Goal: Navigation & Orientation: Understand site structure

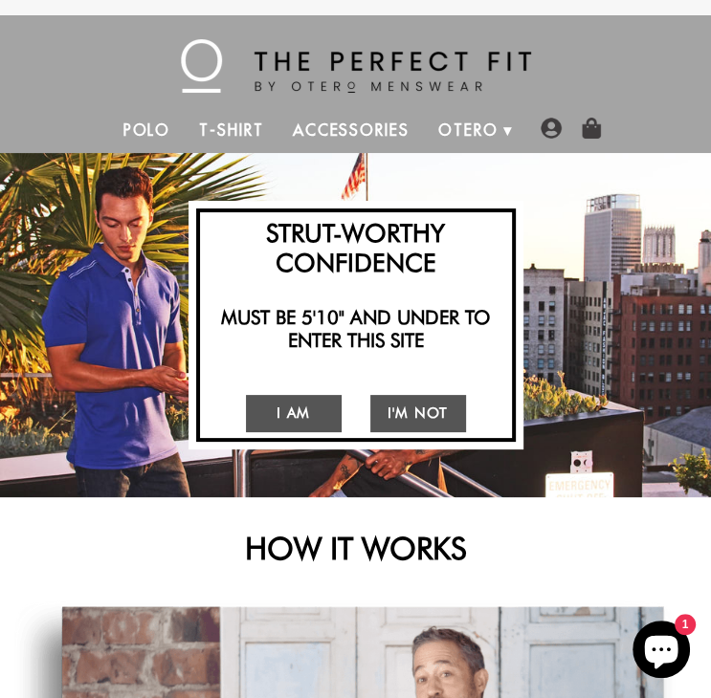
click at [366, 129] on link "Accessories" at bounding box center [350, 130] width 145 height 46
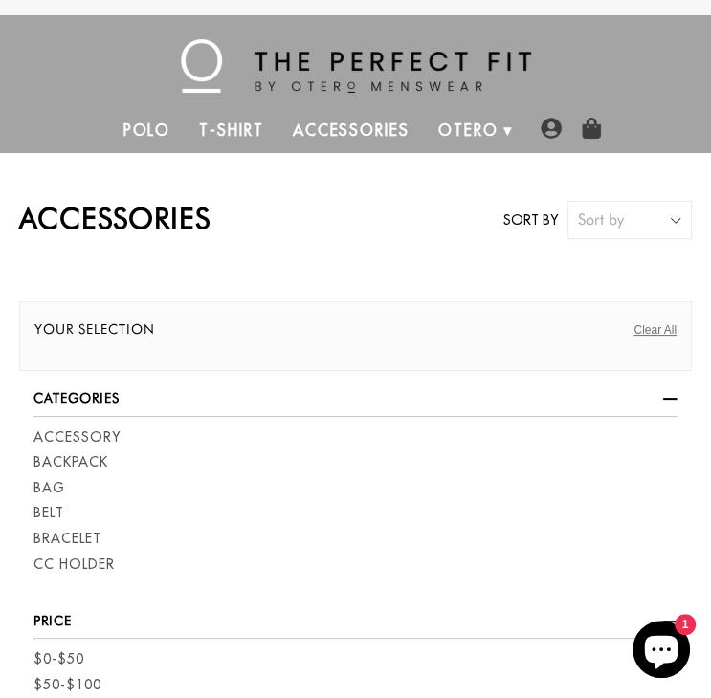
click at [143, 121] on link "Polo" at bounding box center [147, 130] width 77 height 46
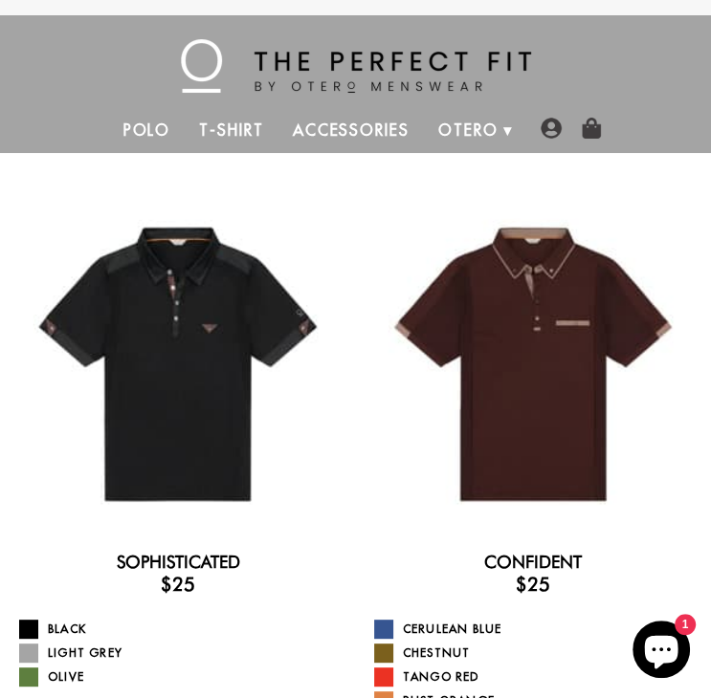
click at [221, 127] on link "T-Shirt" at bounding box center [231, 130] width 93 height 46
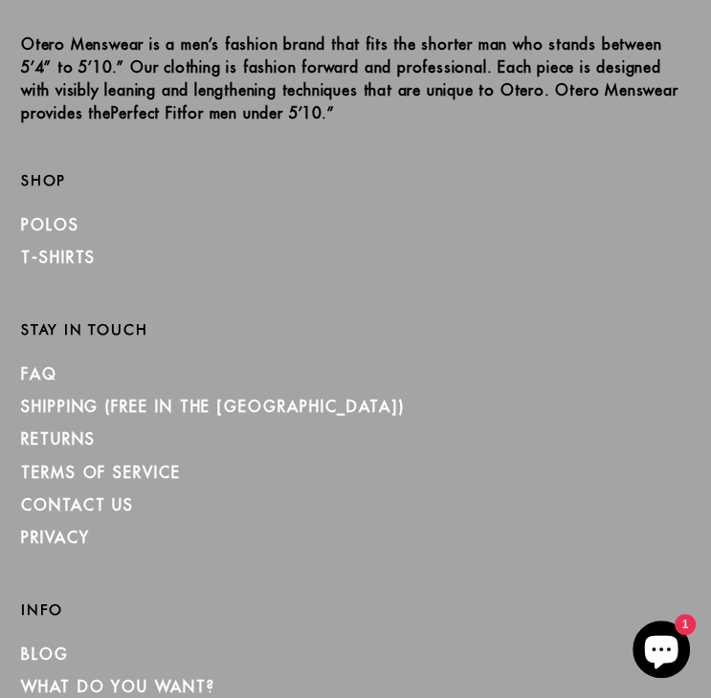
scroll to position [1308, 0]
